Goal: Navigation & Orientation: Find specific page/section

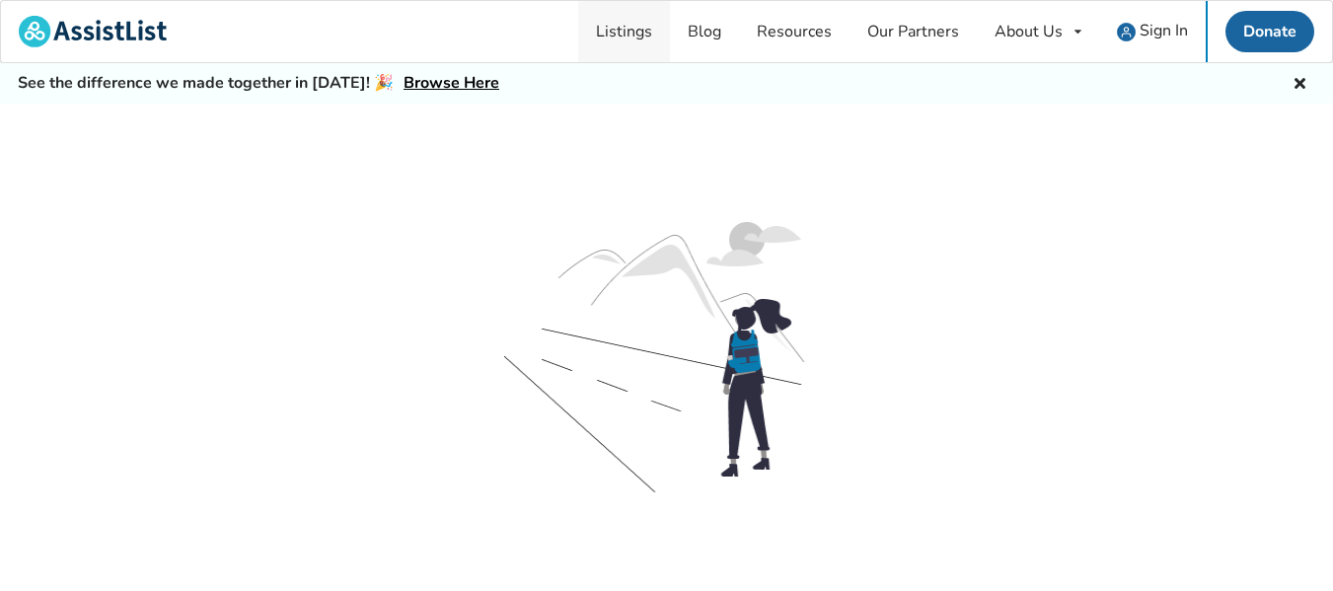
click at [644, 35] on link "Listings" at bounding box center [624, 31] width 92 height 61
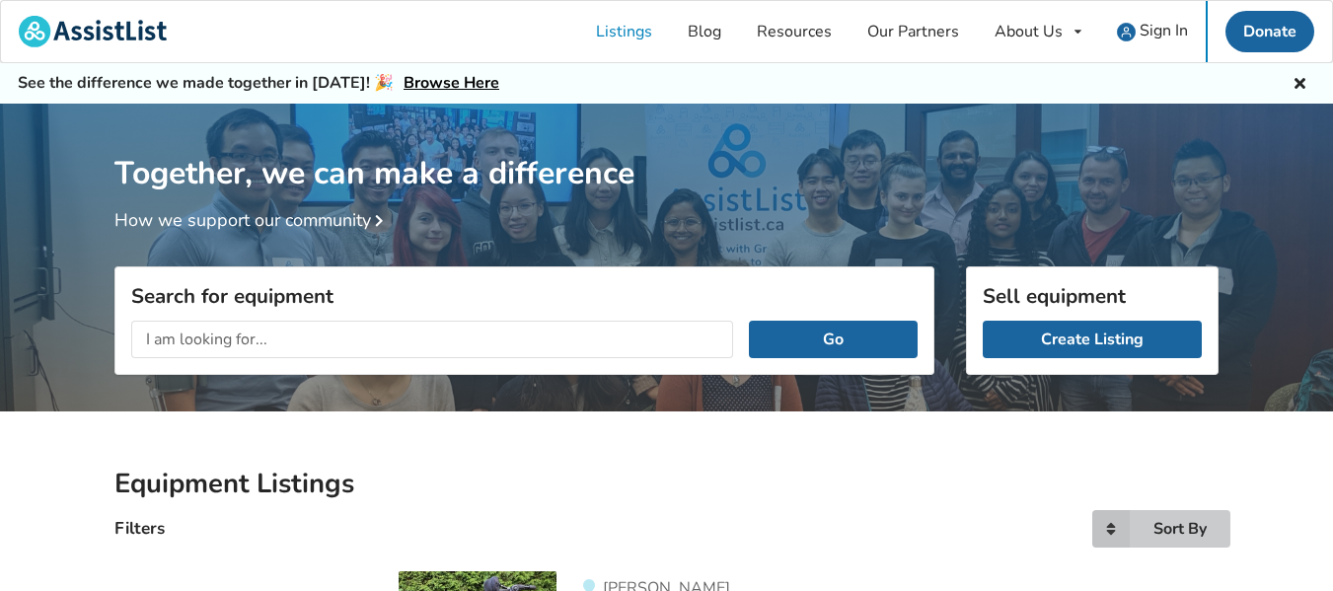
click at [1197, 521] on div "Sort By" at bounding box center [1179, 529] width 53 height 16
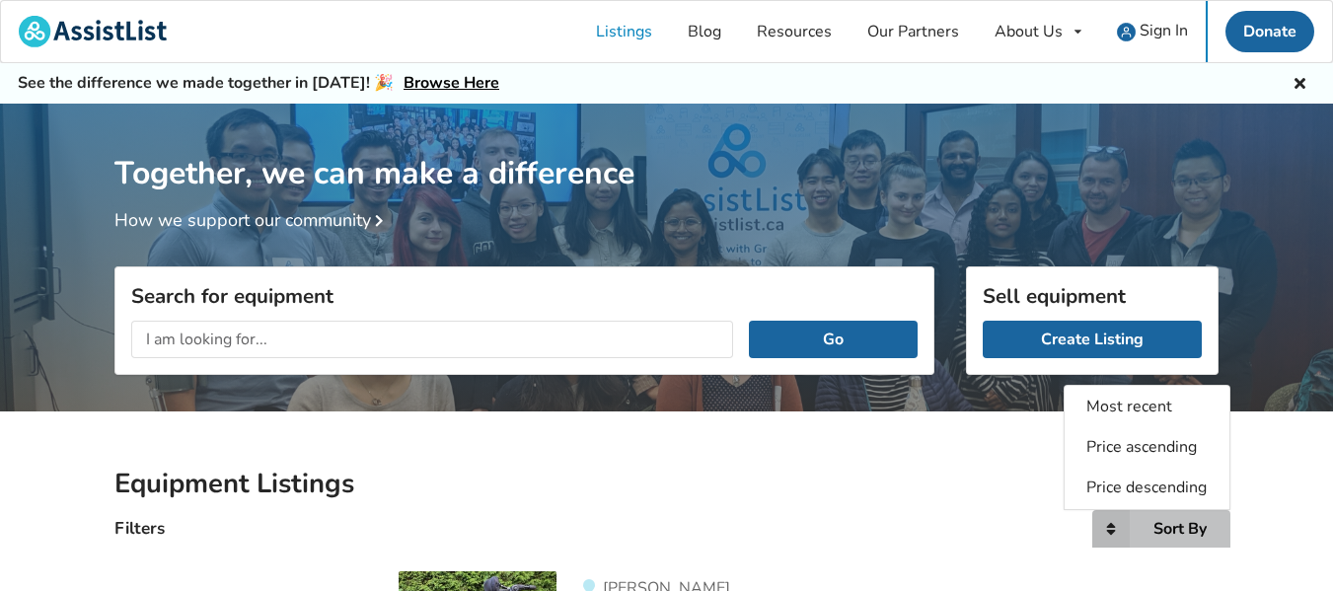
click at [1131, 400] on span "Most recent" at bounding box center [1130, 407] width 86 height 22
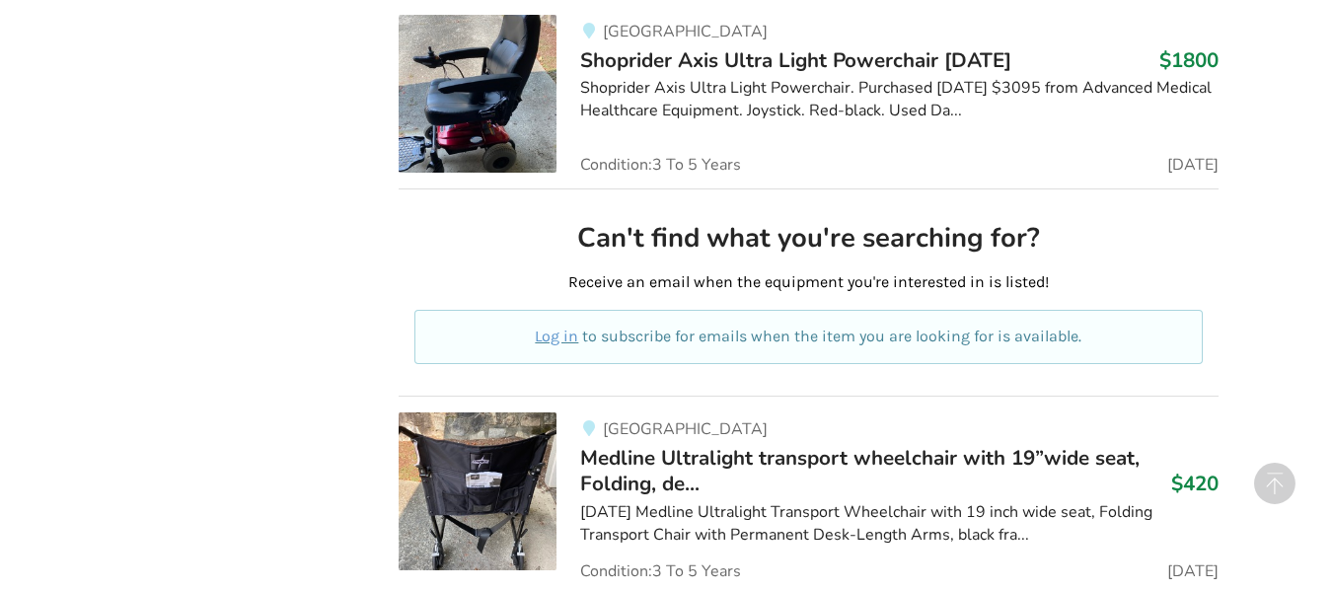
scroll to position [5677, 0]
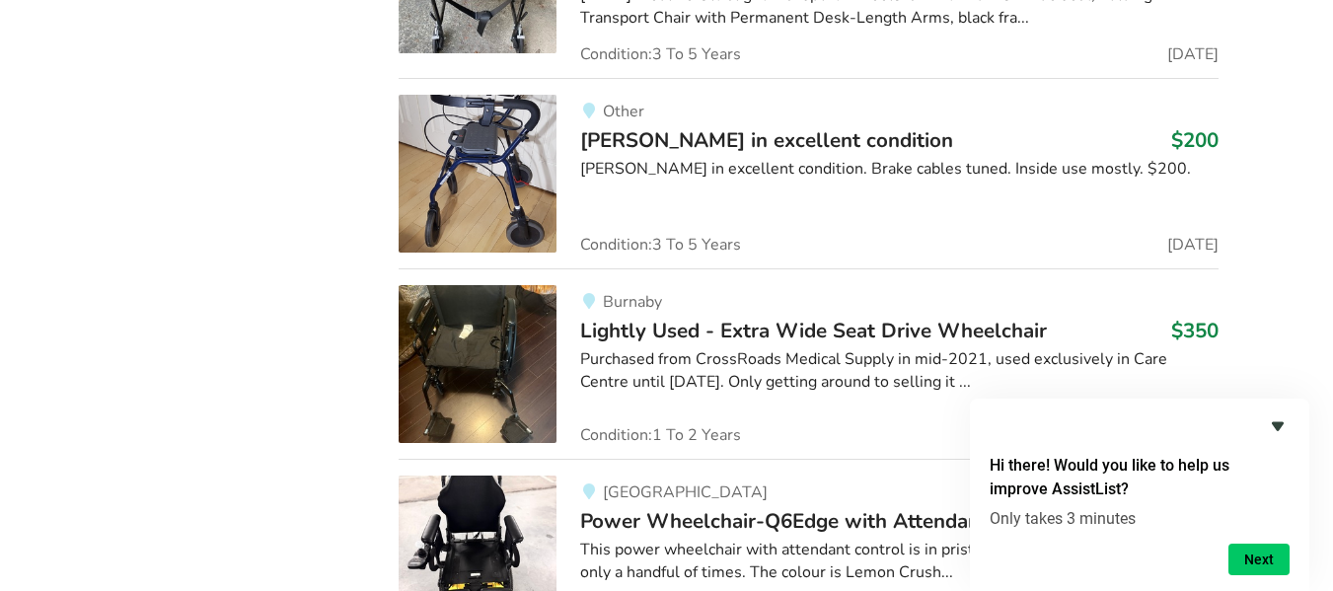
click at [1277, 426] on icon "Hide survey" at bounding box center [1277, 426] width 12 height 9
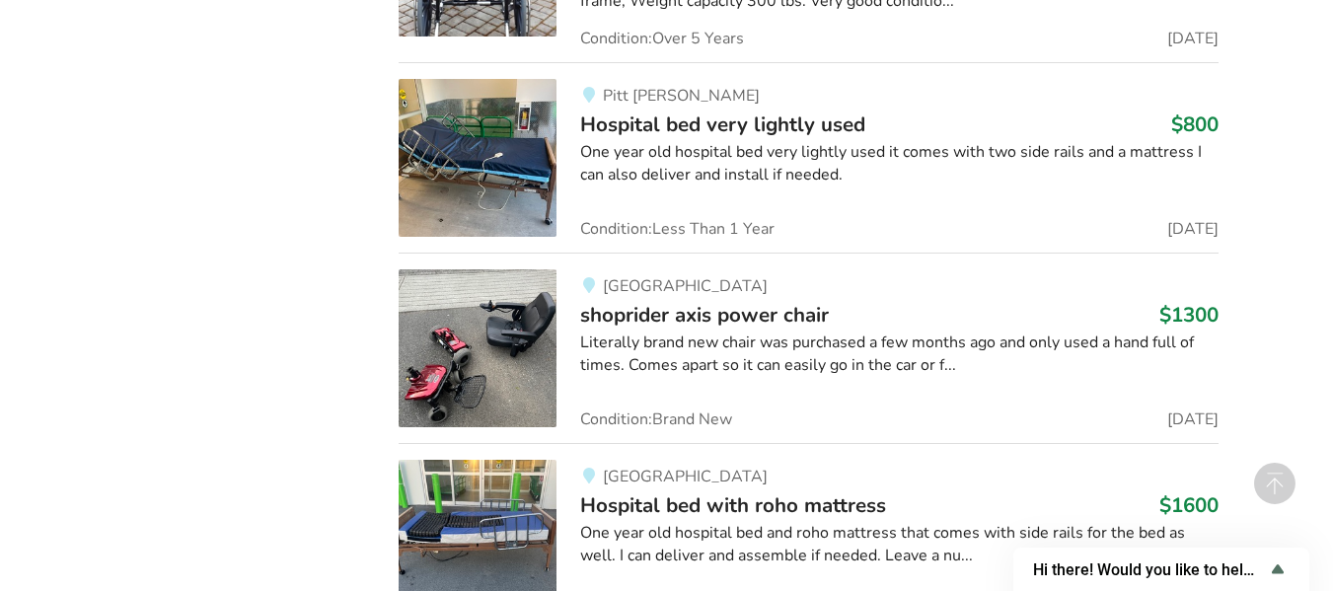
scroll to position [12184, 0]
